Goal: Information Seeking & Learning: Learn about a topic

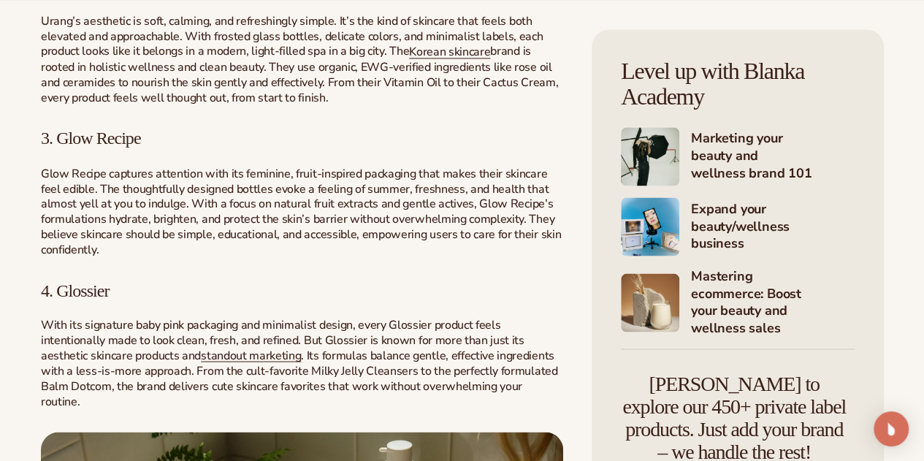
scroll to position [1315, 0]
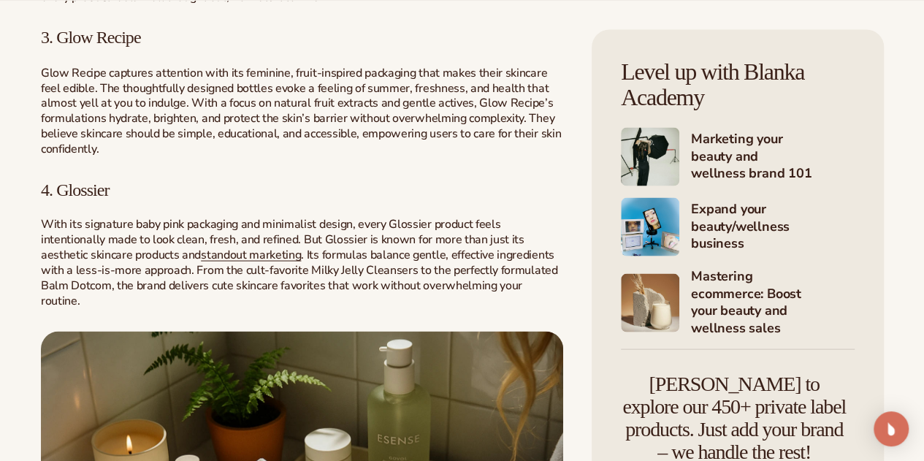
drag, startPoint x: 81, startPoint y: 86, endPoint x: 292, endPoint y: 69, distance: 211.9
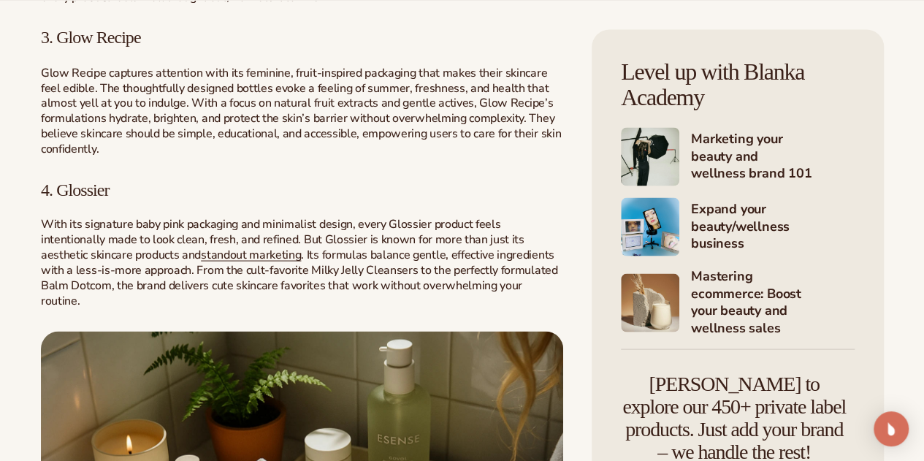
copy span "Urang"
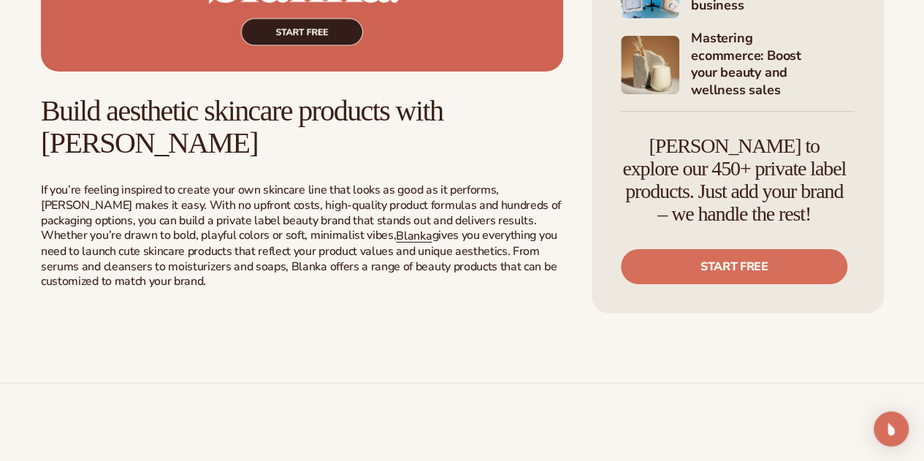
scroll to position [2631, 0]
